Goal: Task Accomplishment & Management: Use online tool/utility

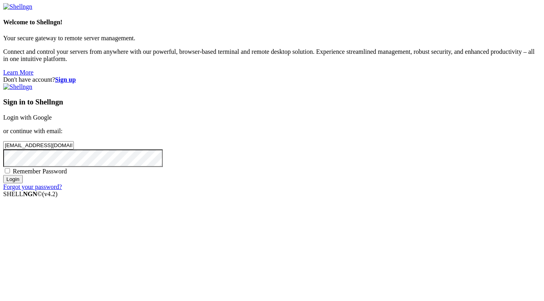
click at [52, 114] on link "Login with Google" at bounding box center [27, 117] width 49 height 7
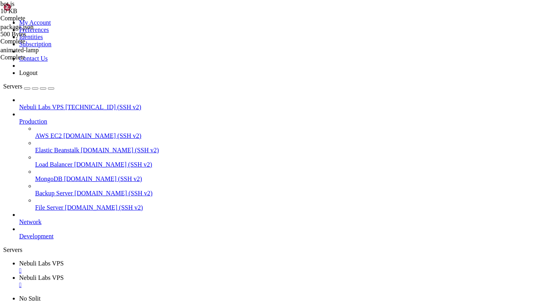
click at [64, 260] on span "Nebuli Labs VPS" at bounding box center [41, 263] width 45 height 7
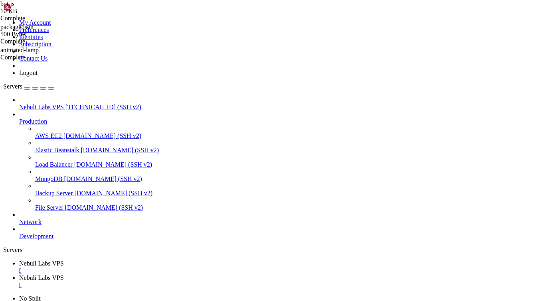
type input "/root/NebuliLabs-Bot"
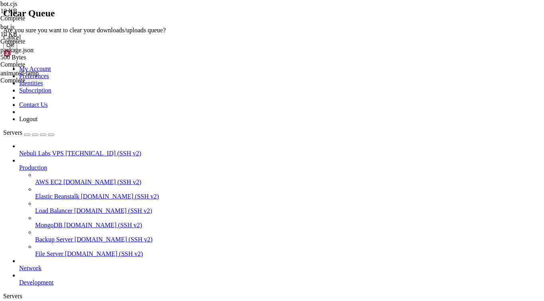
click at [17, 49] on button "OK" at bounding box center [10, 45] width 14 height 8
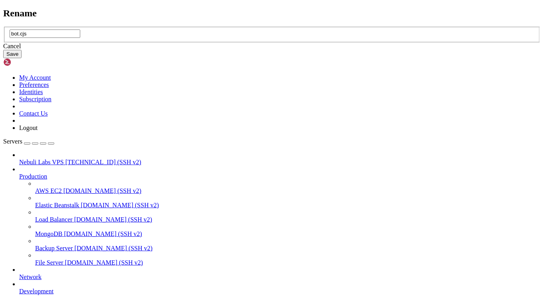
click at [80, 38] on input "bot.cjs" at bounding box center [45, 34] width 71 height 8
type input "bot.js"
click at [22, 58] on button "Save" at bounding box center [12, 54] width 18 height 8
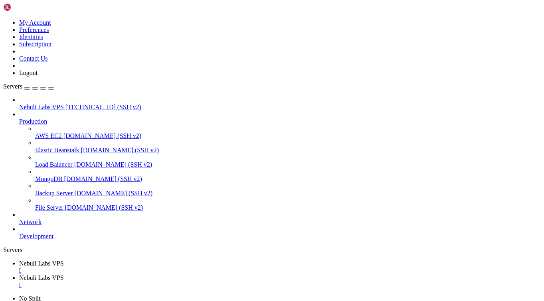
drag, startPoint x: 305, startPoint y: 225, endPoint x: 339, endPoint y: 205, distance: 40.2
click at [64, 274] on span "Nebuli Labs VPS" at bounding box center [41, 277] width 45 height 7
drag, startPoint x: 6, startPoint y: 864, endPoint x: 96, endPoint y: 932, distance: 113.1
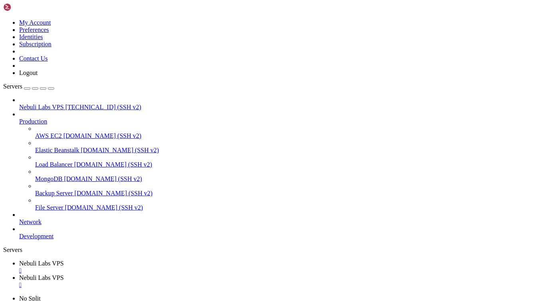
drag, startPoint x: 7, startPoint y: 864, endPoint x: 64, endPoint y: 977, distance: 127.0
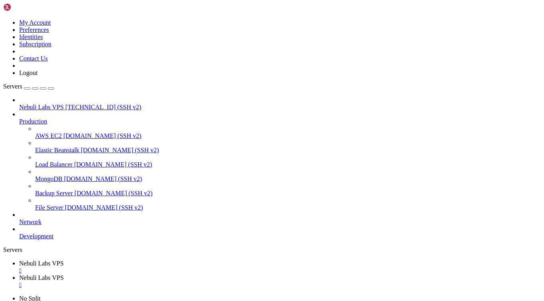
drag, startPoint x: 6, startPoint y: 893, endPoint x: 72, endPoint y: 975, distance: 106.1
drag, startPoint x: 8, startPoint y: 892, endPoint x: 67, endPoint y: 978, distance: 104.7
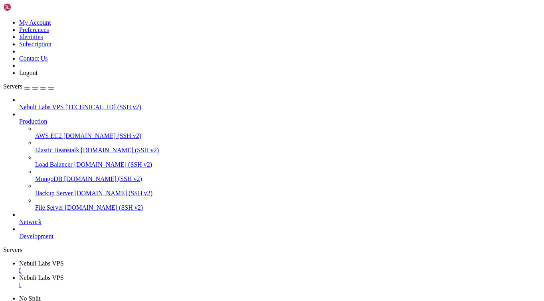
scroll to position [203, 0]
click at [64, 260] on span "Nebuli Labs VPS" at bounding box center [41, 263] width 45 height 7
type textarea "GatewayIntentBits.MessageContent,"
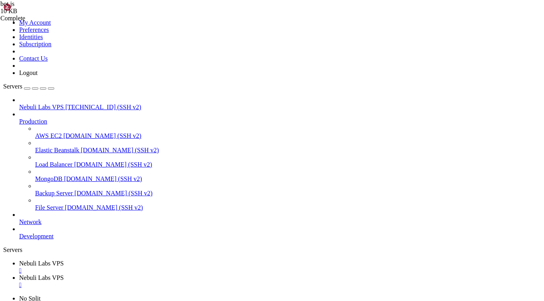
type input "require"
drag, startPoint x: 173, startPoint y: 104, endPoint x: 347, endPoint y: 105, distance: 173.1
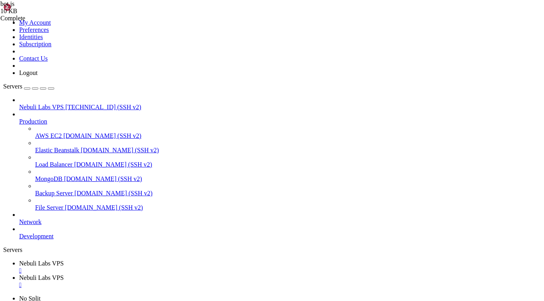
drag, startPoint x: 172, startPoint y: 110, endPoint x: 305, endPoint y: 110, distance: 132.4
type textarea "client.login(DISCORD_TOKEN);"
paste textarea
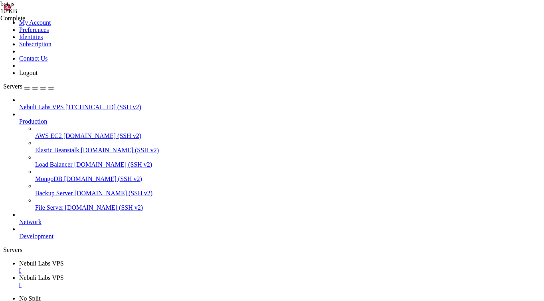
scroll to position [0, 0]
drag, startPoint x: 174, startPoint y: 104, endPoint x: 187, endPoint y: 106, distance: 12.8
paste textarea "MTM4NTI4ODQ4MzU5Mjk5NDgyNg.GX6mt2.yeb-Y1yDuc1nPWxplSe869FHO7FOTr1p0G_pbg"
drag, startPoint x: 172, startPoint y: 110, endPoint x: 184, endPoint y: 110, distance: 12.4
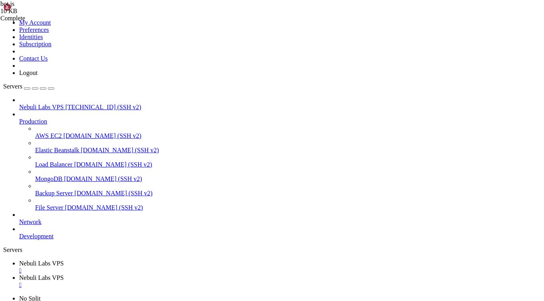
paste textarea "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"
type textarea "const GROQ_API_KEY = "[ENCRYPTION_KEY]";"
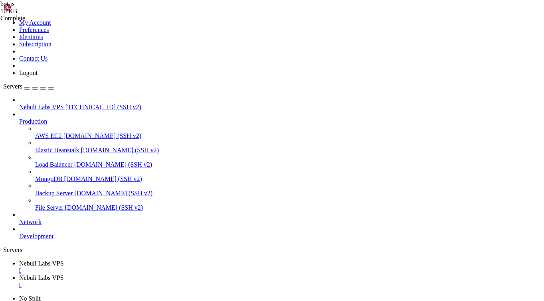
click at [64, 274] on span "Nebuli Labs VPS" at bounding box center [41, 277] width 45 height 7
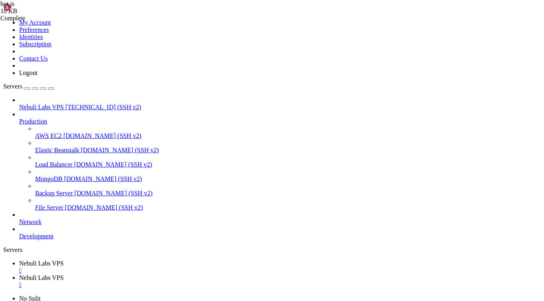
click at [142, 260] on link "Nebuli Labs VPS " at bounding box center [279, 267] width 521 height 14
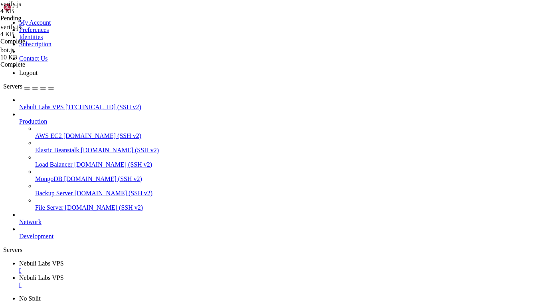
drag, startPoint x: 229, startPoint y: 173, endPoint x: 109, endPoint y: 174, distance: 120.4
type textarea "// 🔹 Register verification slash command"
drag, startPoint x: 176, startPoint y: 136, endPoint x: 113, endPoint y: 135, distance: 63.4
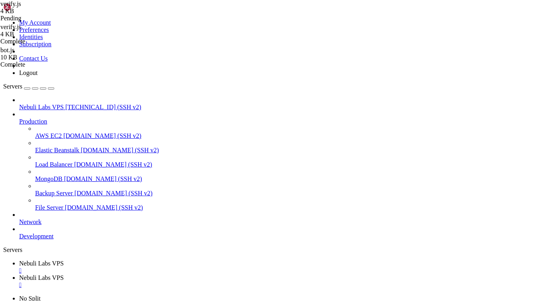
type textarea "// 🔹 Firebase setup"
drag, startPoint x: 158, startPoint y: 106, endPoint x: 81, endPoint y: 110, distance: 77.1
type textarea "// Config IDs"
drag, startPoint x: 207, startPoint y: 39, endPoint x: 148, endPoint y: 40, distance: 59.4
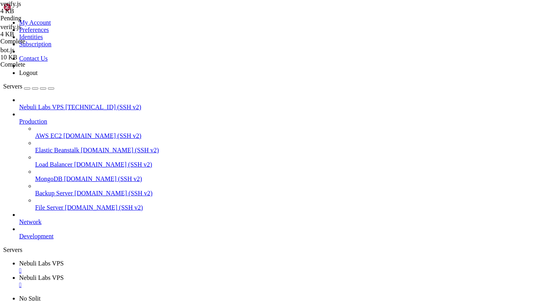
drag, startPoint x: 187, startPoint y: 242, endPoint x: 102, endPoint y: 241, distance: 85.0
type textarea "// 🔹 Handle /postverify"
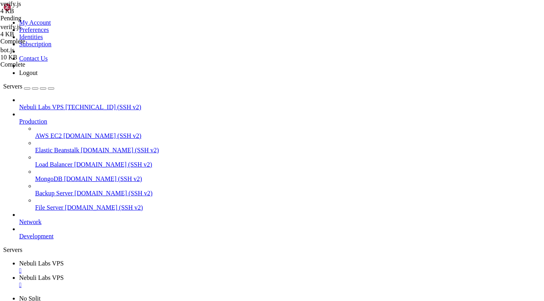
drag, startPoint x: 209, startPoint y: 249, endPoint x: 98, endPoint y: 248, distance: 111.3
type textarea "// 🔹 Handle button clicks"
drag, startPoint x: 175, startPoint y: 227, endPoint x: 101, endPoint y: 227, distance: 73.8
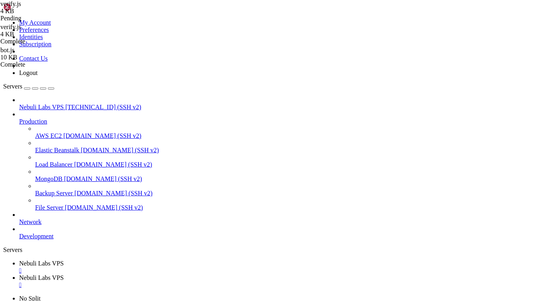
type textarea "// 🔹 DM new members"
drag, startPoint x: 217, startPoint y: 212, endPoint x: 105, endPoint y: 216, distance: 112.5
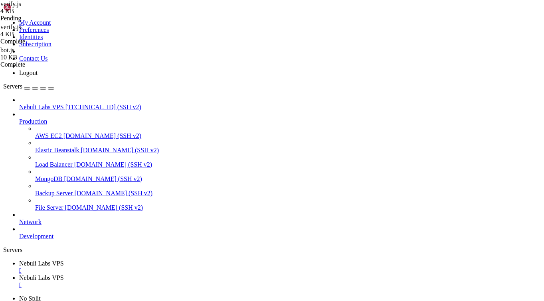
type textarea "// 🔹 Check verification completion"
drag, startPoint x: 218, startPoint y: 212, endPoint x: 106, endPoint y: 214, distance: 112.5
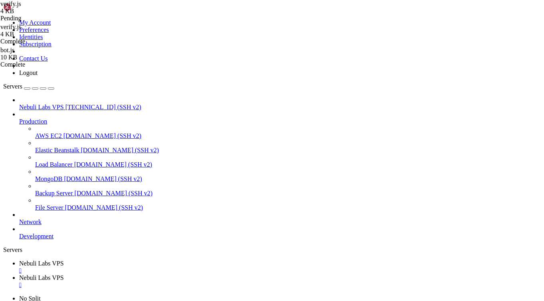
scroll to position [315, 0]
type textarea "});"
type input "postverify"
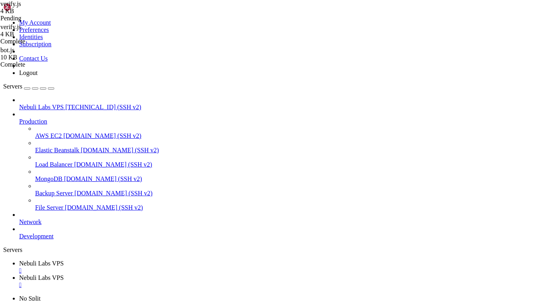
type textarea ".setName('verify')"
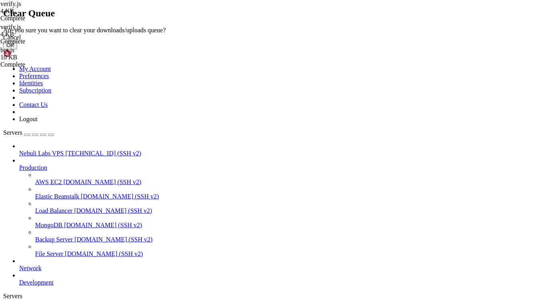
click at [17, 49] on button "OK" at bounding box center [10, 45] width 14 height 8
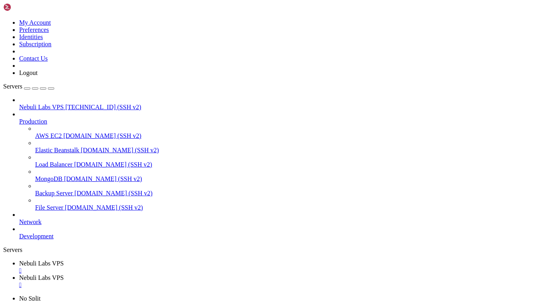
click at [188, 274] on link "Nebuli Labs VPS " at bounding box center [279, 281] width 521 height 14
click at [64, 260] on span "Nebuli Labs VPS" at bounding box center [41, 263] width 45 height 7
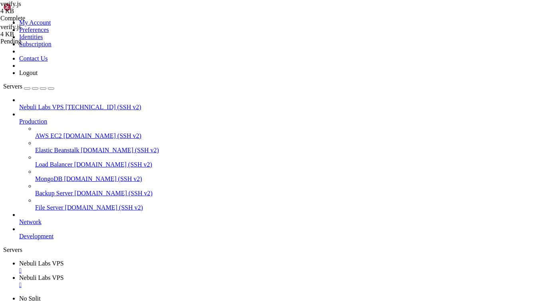
type textarea "}"
paste textarea
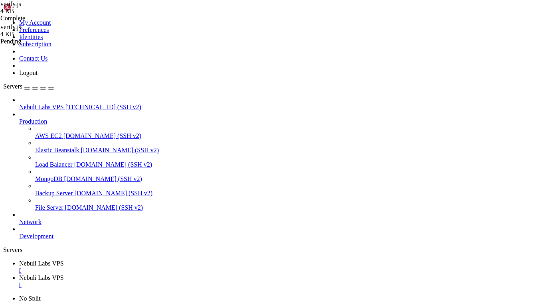
type textarea "const CLIENT_ID = "YOUR_CLIENT_ID"; // replace with your bot app ID"
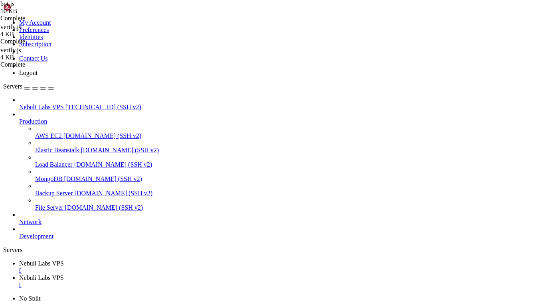
drag, startPoint x: 174, startPoint y: 106, endPoint x: 347, endPoint y: 106, distance: 172.7
type textarea "const DISCORD_TOKEN = "MTM4NTI4ODQ4MzU5Mjk5NDgyNg.GX6mt2.yeb-Y1yDuc1nPWxplSe869…"
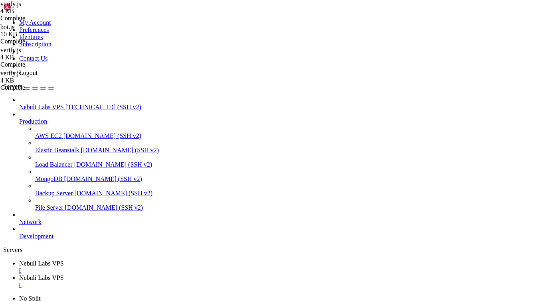
drag, startPoint x: 165, startPoint y: 139, endPoint x: 199, endPoint y: 140, distance: 33.9
drag, startPoint x: 165, startPoint y: 134, endPoint x: 199, endPoint y: 135, distance: 33.5
paste textarea "1385288483592994826"
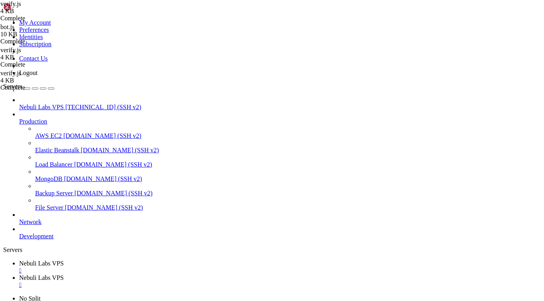
type textarea "const CLIENT_ID = "1385288483592994826"; // replace with your bot app ID"
click at [64, 274] on span "Nebuli Labs VPS" at bounding box center [41, 277] width 45 height 7
drag, startPoint x: 5, startPoint y: 868, endPoint x: 238, endPoint y: 883, distance: 233.8
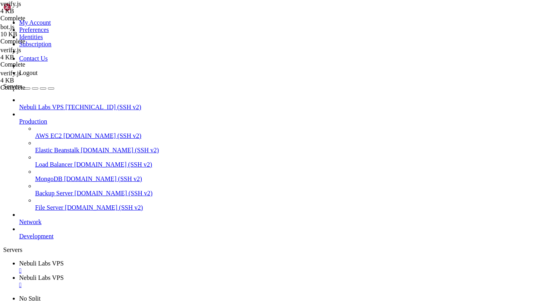
drag, startPoint x: 6, startPoint y: 938, endPoint x: 168, endPoint y: 948, distance: 162.2
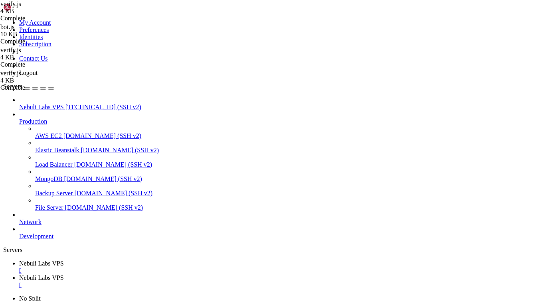
drag, startPoint x: 7, startPoint y: 939, endPoint x: 294, endPoint y: 953, distance: 287.9
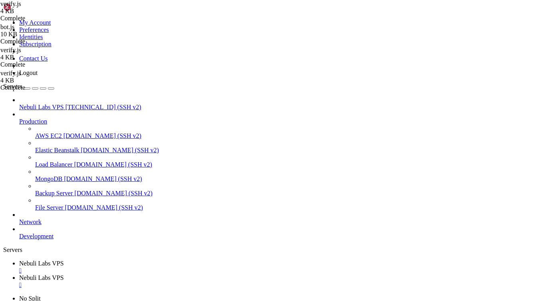
scroll to position [556, 0]
click at [64, 260] on span "Nebuli Labs VPS" at bounding box center [41, 263] width 45 height 7
drag, startPoint x: 325, startPoint y: 247, endPoint x: 227, endPoint y: 211, distance: 104.4
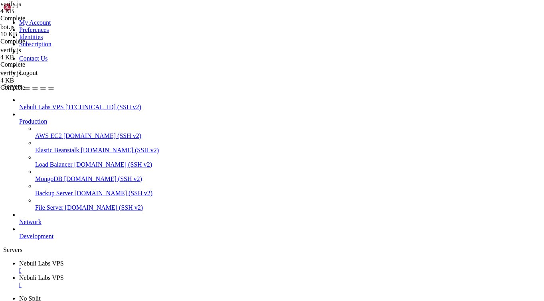
click at [185, 274] on link "Nebuli Labs VPS " at bounding box center [279, 281] width 521 height 14
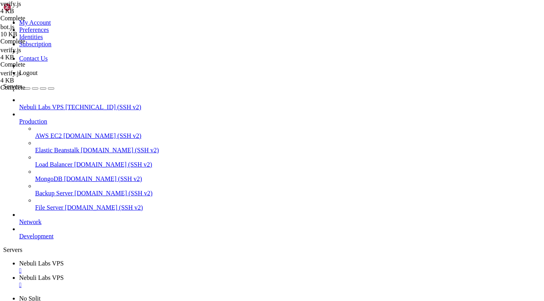
click at [64, 274] on span "Nebuli Labs VPS" at bounding box center [41, 277] width 45 height 7
drag, startPoint x: 6, startPoint y: 803, endPoint x: 83, endPoint y: 952, distance: 167.5
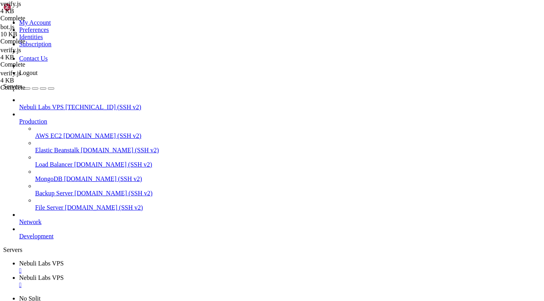
scroll to position [1613, 0]
click at [232, 282] on div "" at bounding box center [279, 285] width 521 height 7
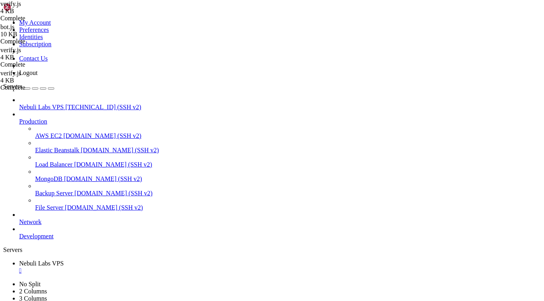
click at [161, 267] on div "" at bounding box center [279, 270] width 521 height 7
